Goal: Use online tool/utility: Utilize a website feature to perform a specific function

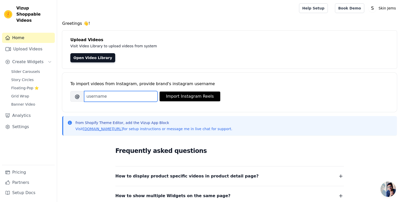
click at [124, 98] on input "Brand's Instagram Username" at bounding box center [120, 96] width 73 height 11
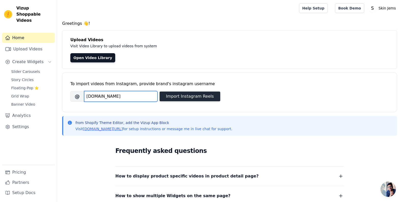
type input "skinjems.co"
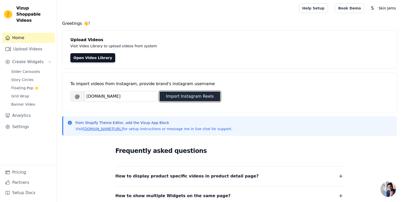
click at [185, 95] on button "Import Instagram Reels" at bounding box center [190, 96] width 61 height 10
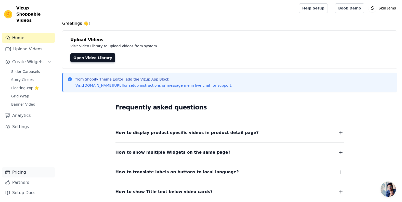
click at [18, 175] on link "Pricing" at bounding box center [28, 172] width 53 height 10
